Goal: Entertainment & Leisure: Consume media (video, audio)

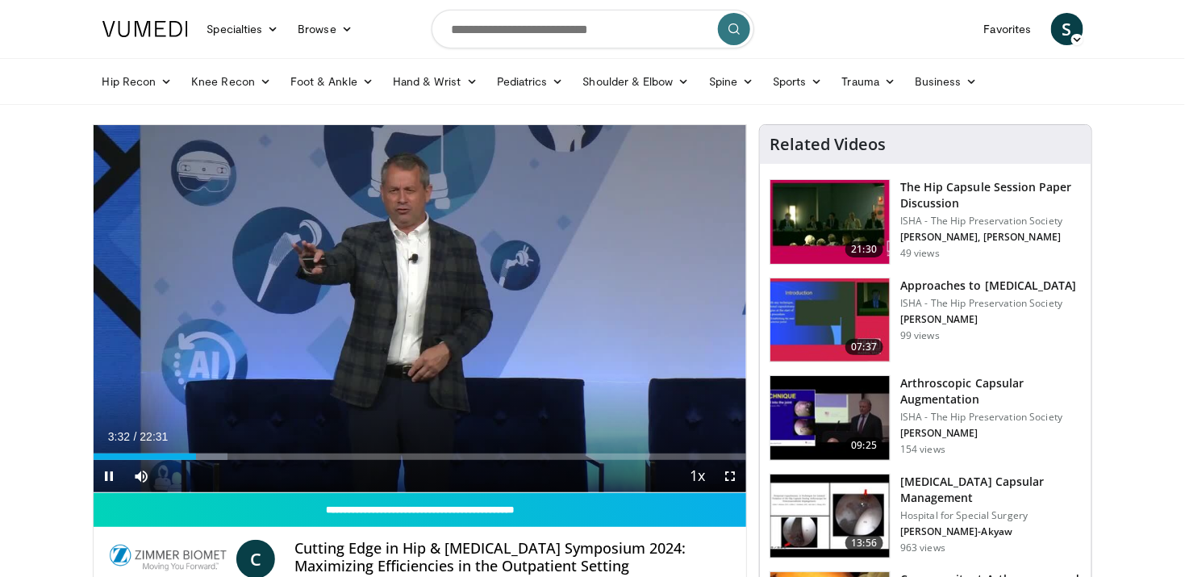
drag, startPoint x: 659, startPoint y: 205, endPoint x: 44, endPoint y: 195, distance: 614.5
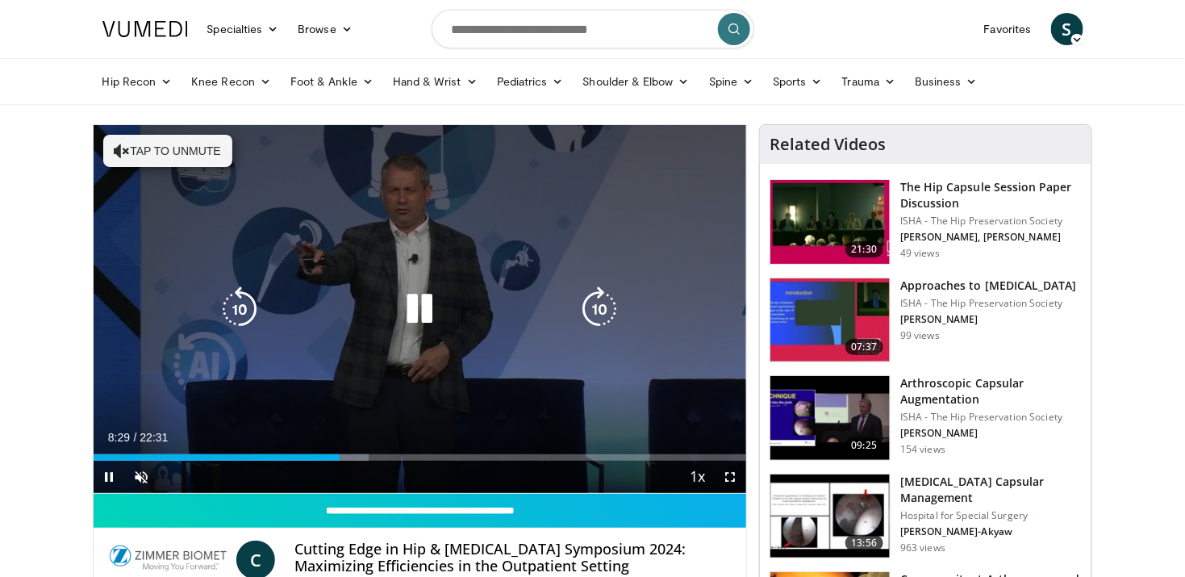
click at [181, 148] on button "Tap to unmute" at bounding box center [167, 151] width 129 height 32
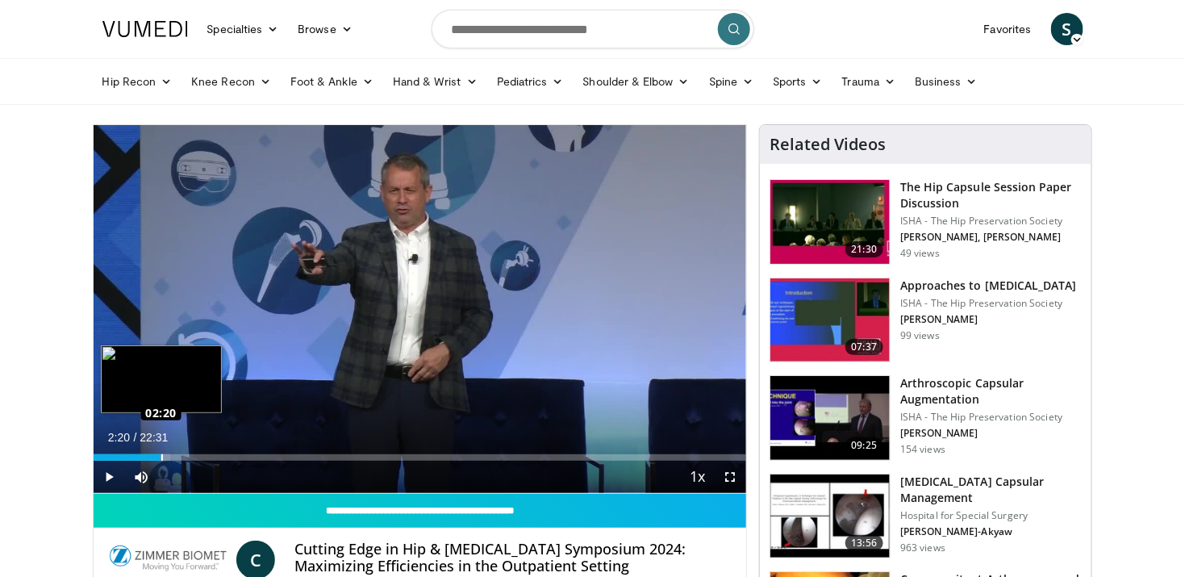
drag, startPoint x: 339, startPoint y: 457, endPoint x: 160, endPoint y: 456, distance: 179.0
click at [160, 456] on div "Loaded : 11.74% 02:20 02:20" at bounding box center [420, 457] width 653 height 6
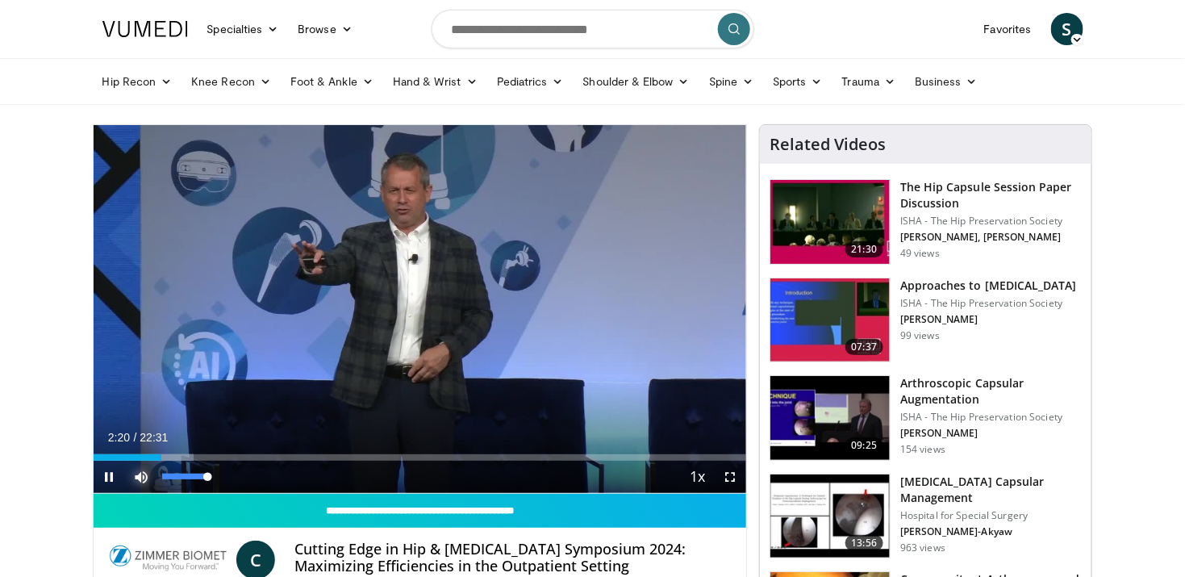
click at [140, 473] on span "Video Player" at bounding box center [142, 476] width 32 height 32
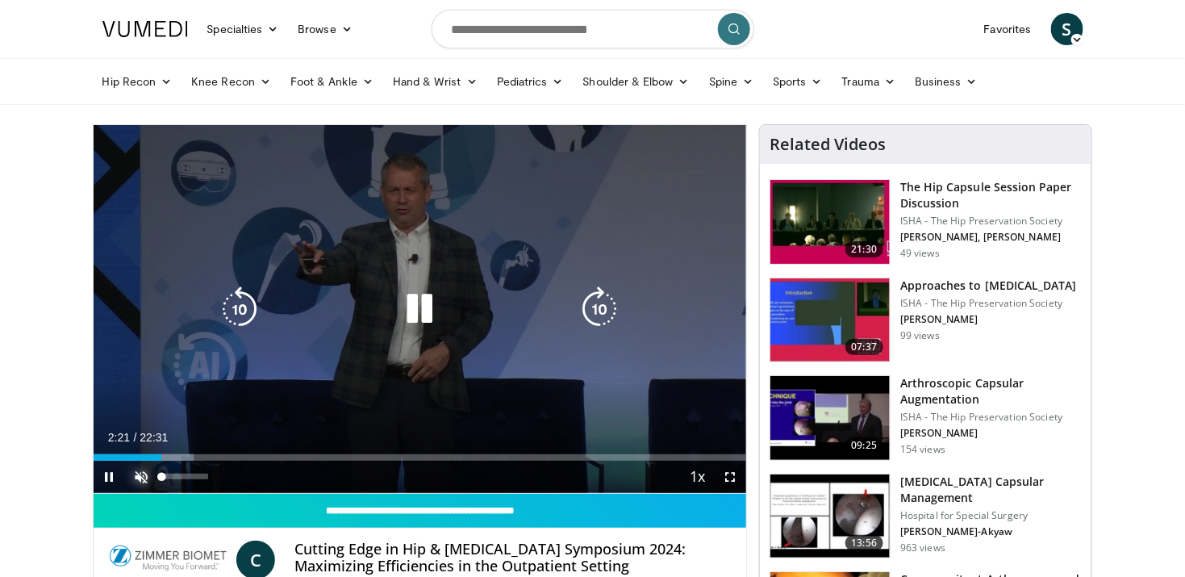
click at [141, 477] on span "Video Player" at bounding box center [142, 476] width 32 height 32
